Goal: Information Seeking & Learning: Learn about a topic

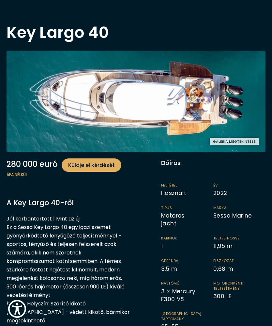
scroll to position [27, 0]
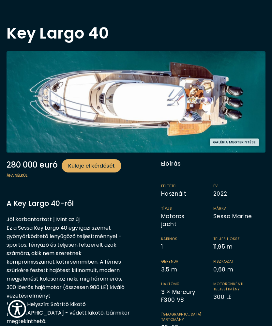
click at [91, 329] on p "Jól karbantartott | Mint az új Ez a Sessa Key Largo 40 egy igazi szemet gyönyör…" at bounding box center [69, 321] width 124 height 212
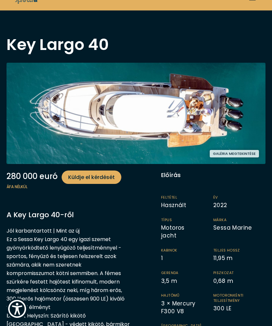
click at [241, 154] on button "Galéria megtekintése" at bounding box center [234, 154] width 49 height 8
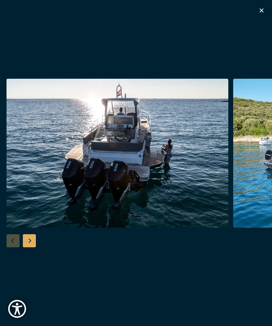
click at [214, 153] on img "button" at bounding box center [118, 153] width 222 height 149
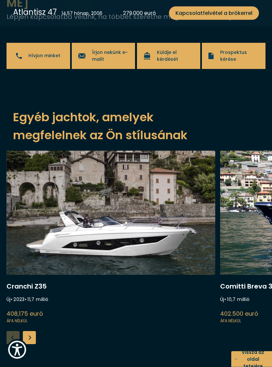
scroll to position [1025, 0]
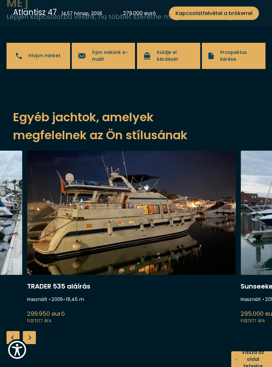
click at [235, 264] on link "Trader 535 aláírás" at bounding box center [131, 237] width 209 height 174
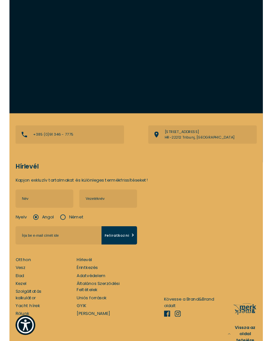
scroll to position [958, 0]
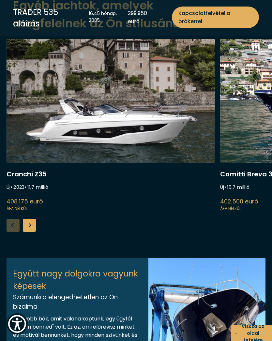
scroll to position [940, 0]
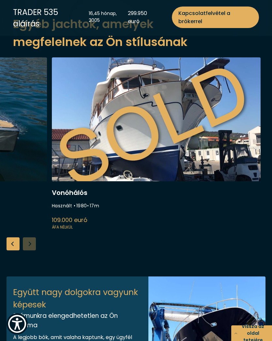
click at [240, 325] on font "Vissza az oldal tetejére" at bounding box center [253, 333] width 31 height 21
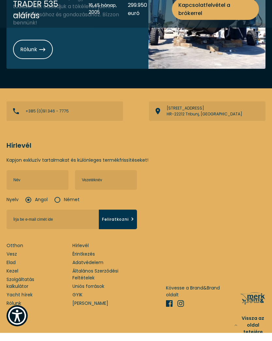
scroll to position [1364, 0]
